Goal: Task Accomplishment & Management: Use online tool/utility

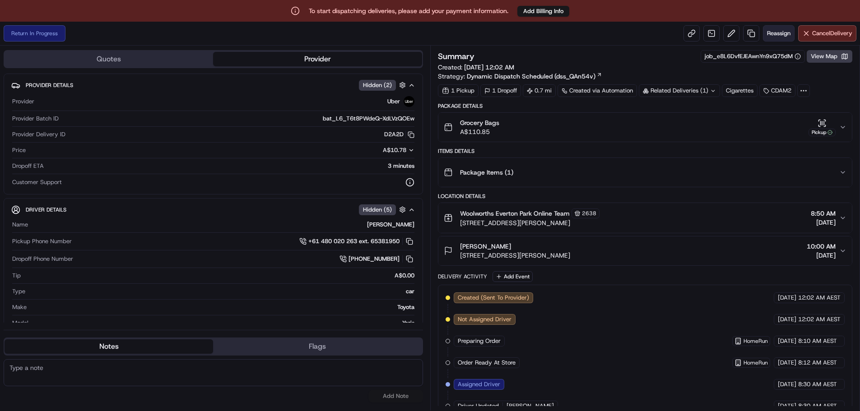
click at [769, 30] on span "Reassign" at bounding box center [778, 33] width 23 height 8
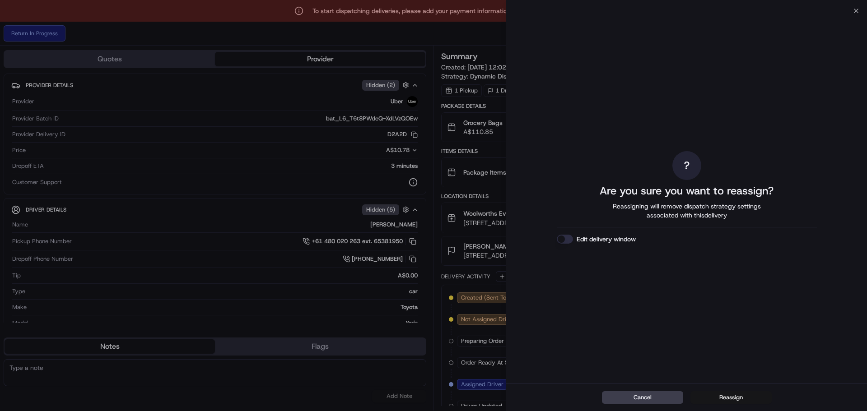
click at [725, 400] on button "Reassign" at bounding box center [730, 397] width 81 height 13
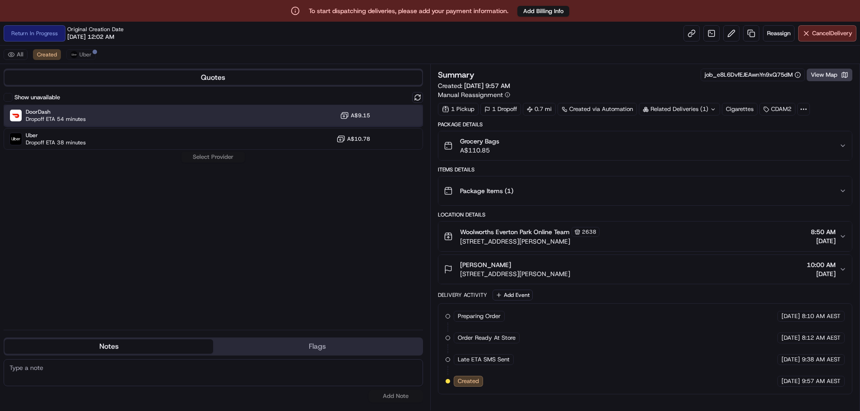
click at [289, 118] on div "DoorDash Dropoff ETA 54 minutes A$9.15" at bounding box center [213, 116] width 419 height 22
click at [216, 158] on button "Assign Provider" at bounding box center [213, 157] width 64 height 11
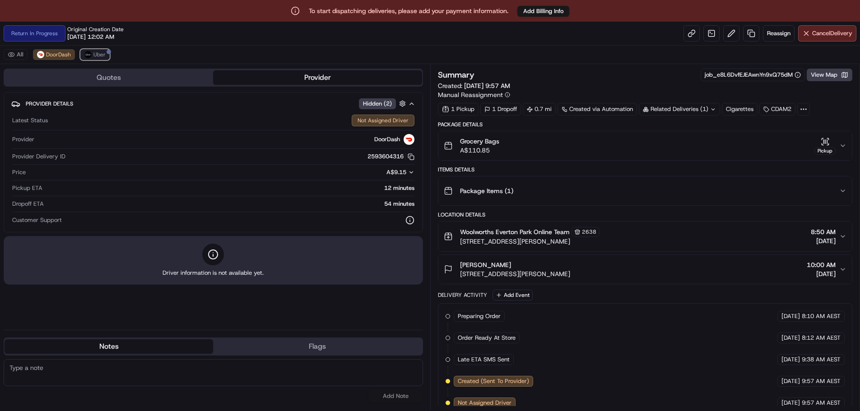
click at [94, 52] on span "Uber" at bounding box center [99, 54] width 12 height 7
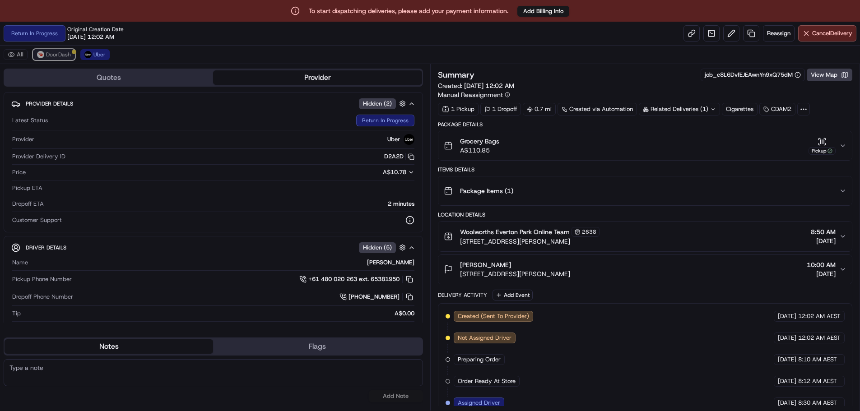
click at [47, 56] on span "DoorDash" at bounding box center [58, 54] width 25 height 7
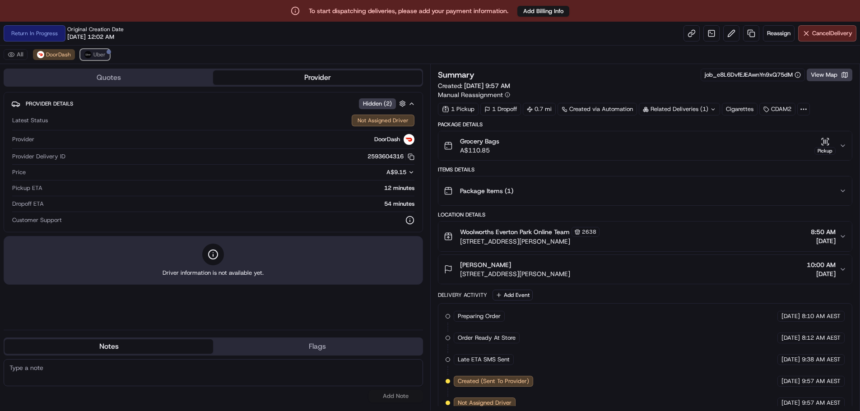
click at [91, 56] on button "Uber" at bounding box center [94, 54] width 29 height 11
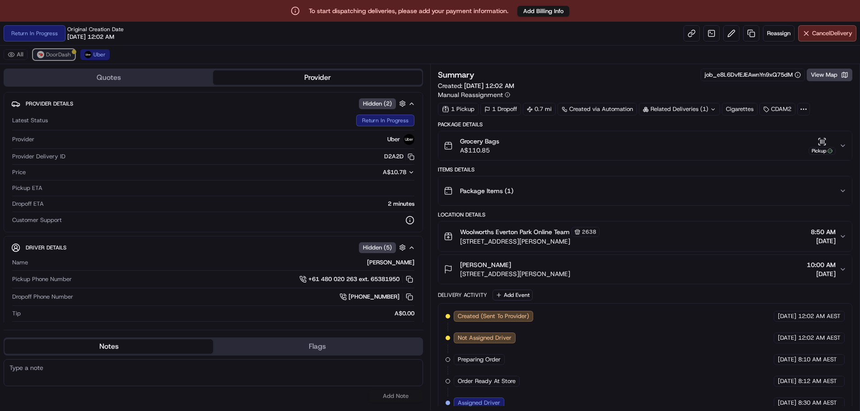
click at [52, 51] on span "DoorDash" at bounding box center [58, 54] width 25 height 7
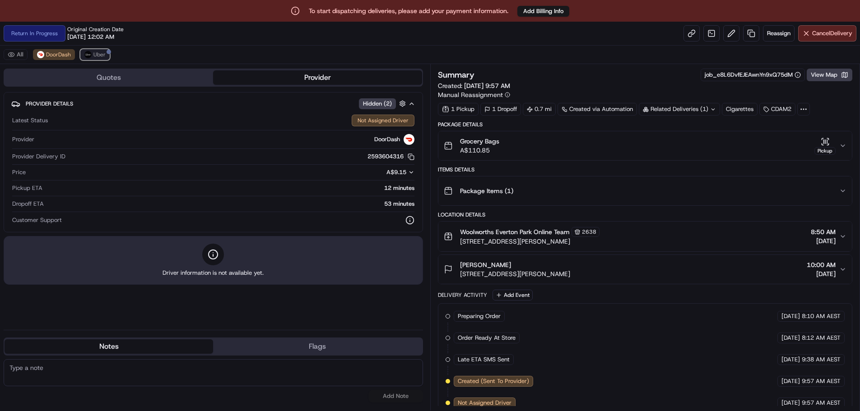
click at [94, 56] on span "Uber" at bounding box center [99, 54] width 12 height 7
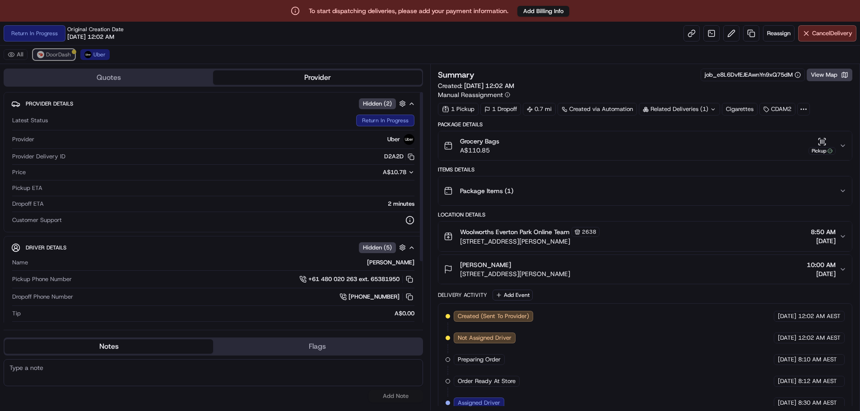
click at [54, 54] on span "DoorDash" at bounding box center [58, 54] width 25 height 7
